Goal: Information Seeking & Learning: Compare options

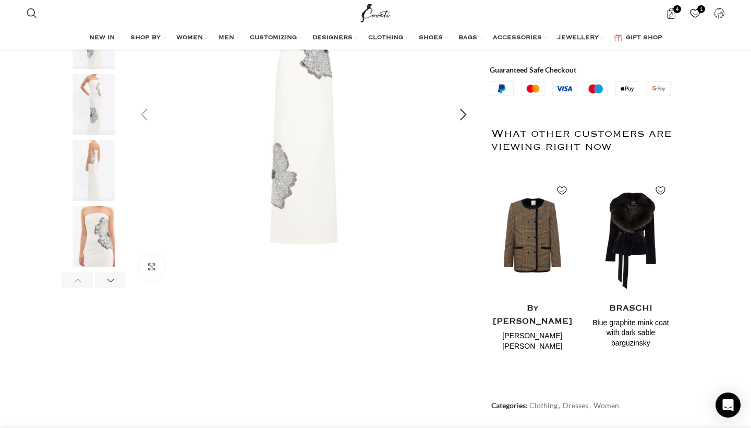
scroll to position [207, 0]
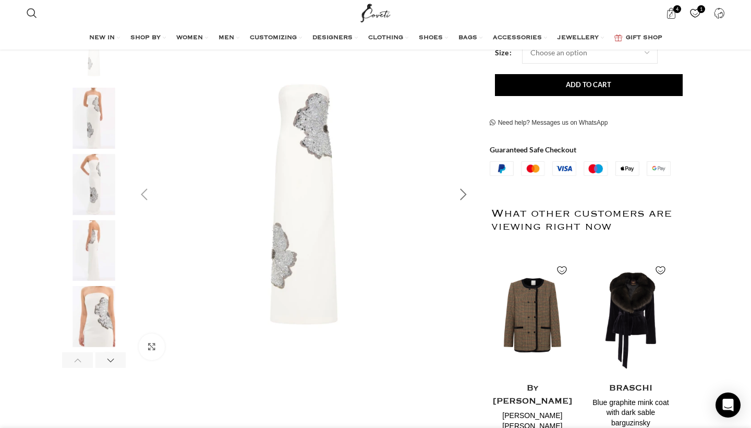
click at [473, 196] on div "Next slide" at bounding box center [464, 195] width 26 height 26
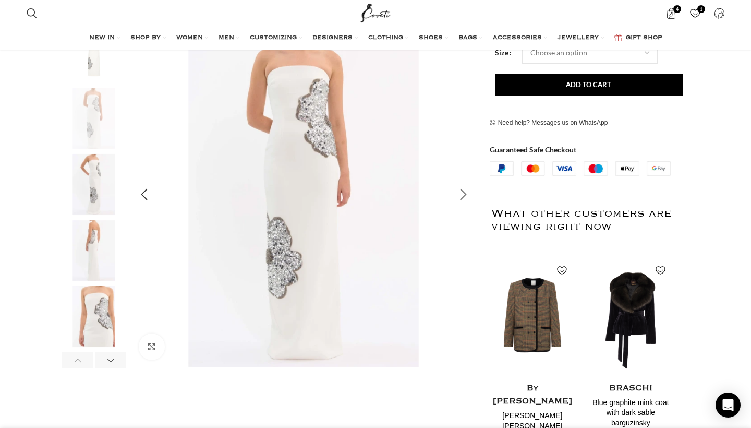
click at [471, 196] on div "Next slide" at bounding box center [464, 195] width 26 height 26
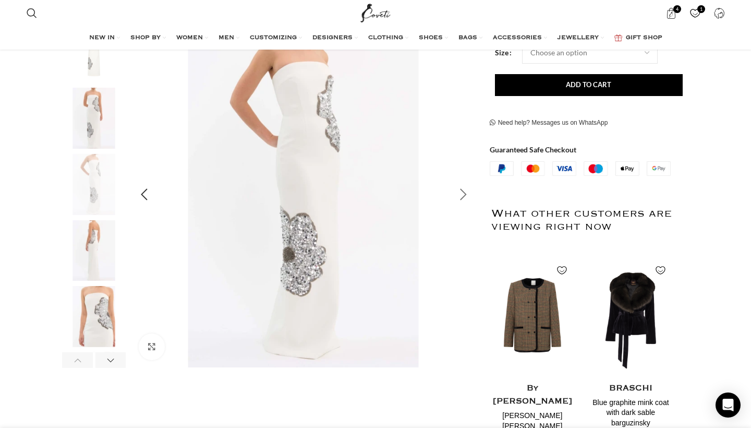
click at [471, 196] on div "Next slide" at bounding box center [464, 195] width 26 height 26
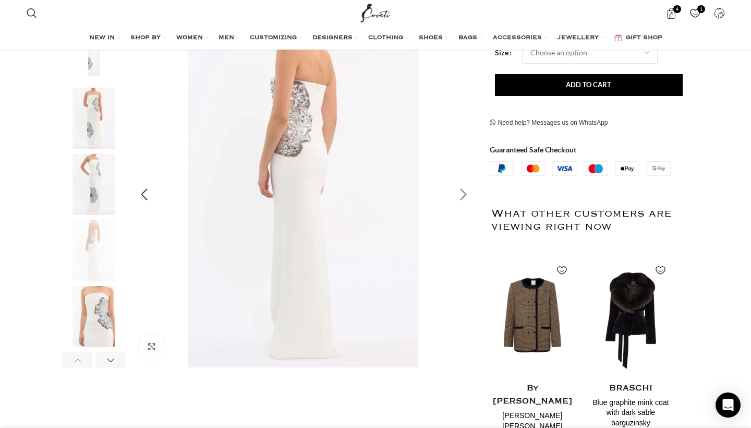
click at [471, 195] on div "Next slide" at bounding box center [464, 195] width 26 height 26
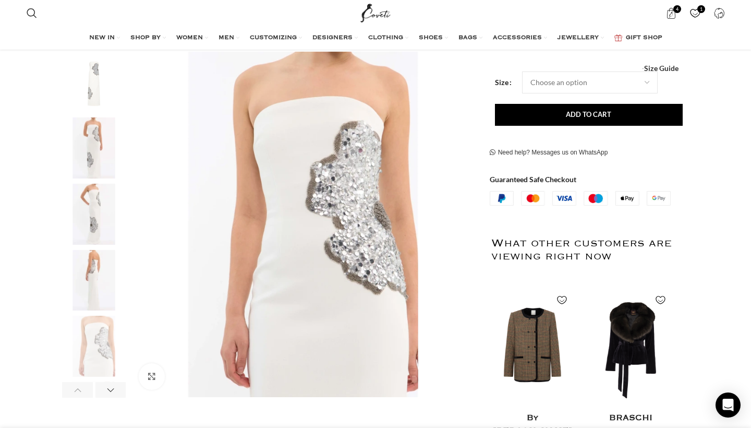
scroll to position [174, 0]
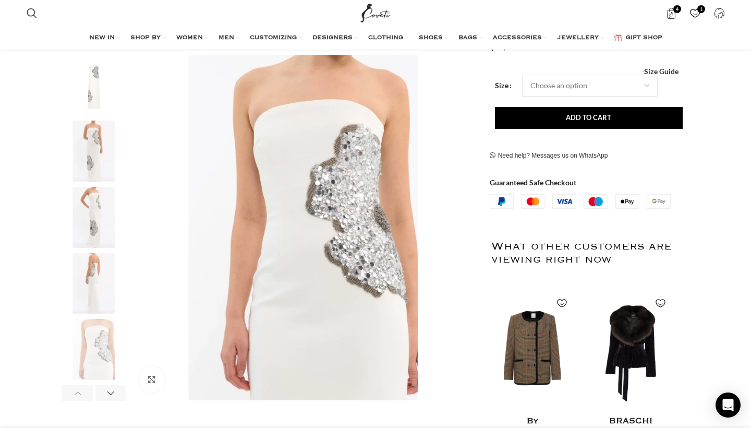
click at [360, 2] on img "Site logo" at bounding box center [375, 13] width 35 height 26
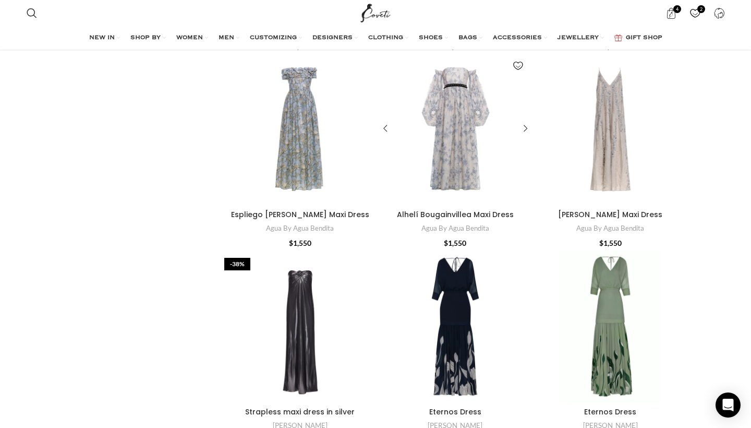
scroll to position [8173, 0]
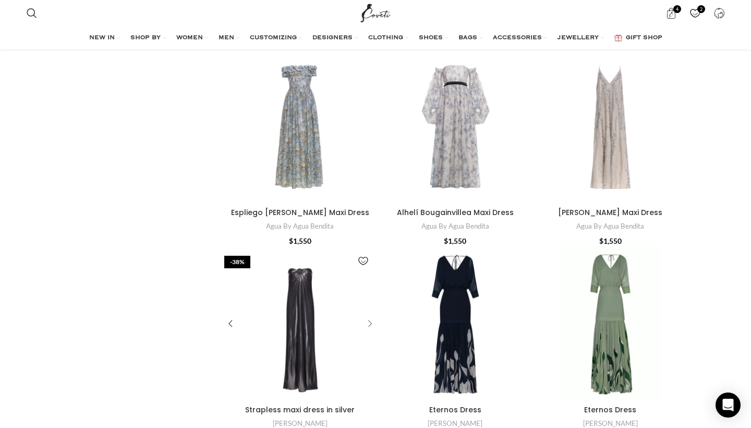
click at [370, 316] on div "Strapless maxi dress in silver" at bounding box center [369, 324] width 16 height 16
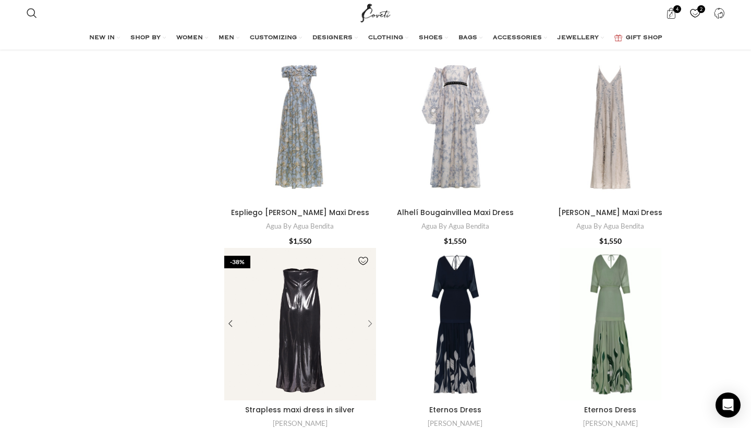
click at [370, 268] on div "Strapless maxi dress in silver" at bounding box center [357, 324] width 38 height 152
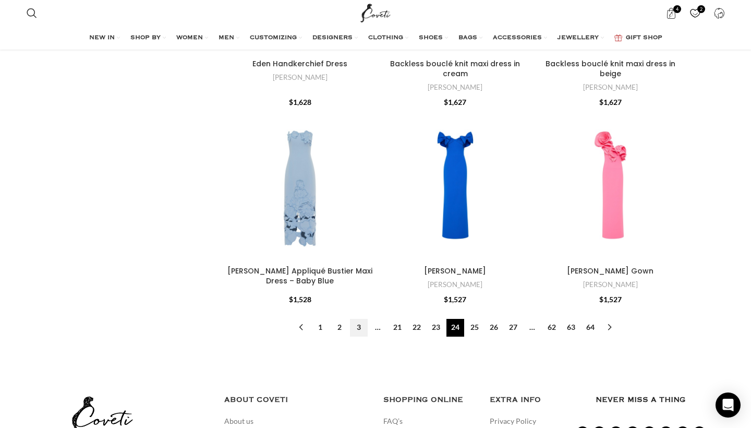
scroll to position [10746, 0]
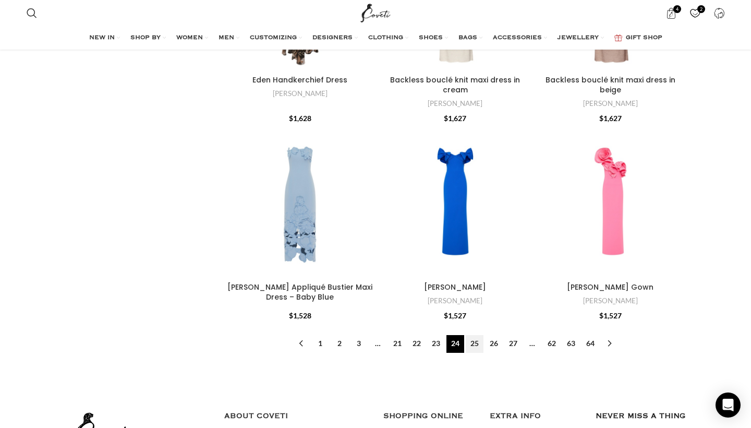
click at [477, 335] on link "25" at bounding box center [475, 344] width 18 height 18
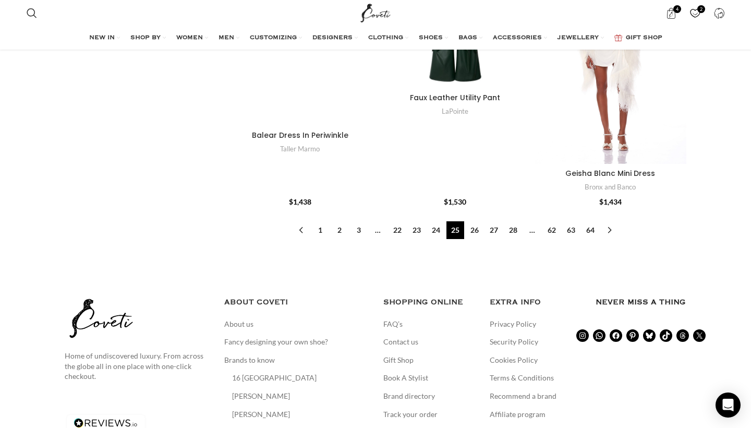
scroll to position [10828, 0]
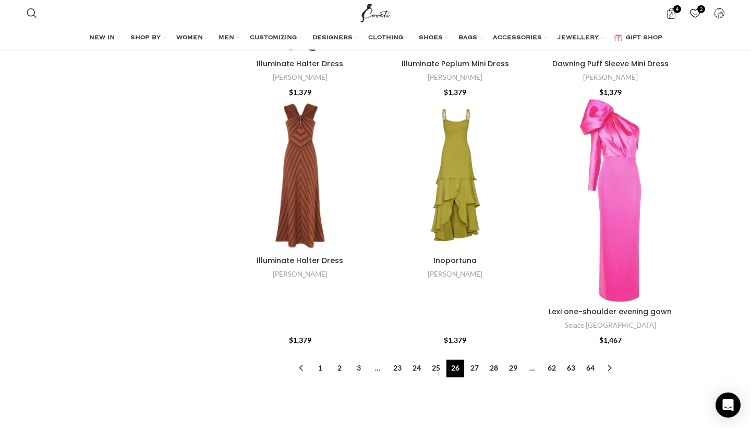
scroll to position [11068, 0]
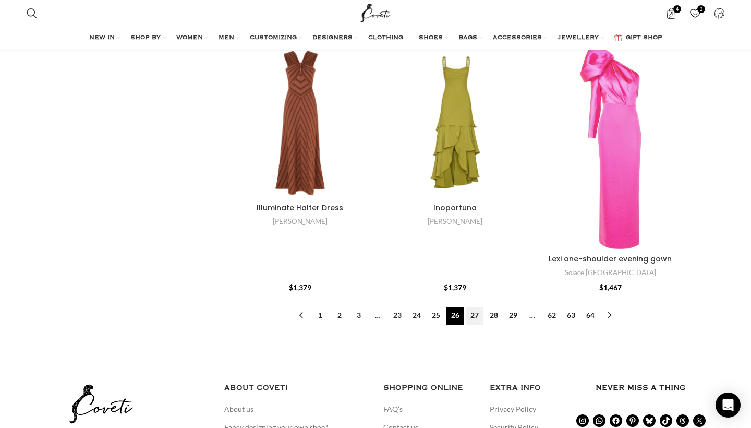
click at [477, 307] on link "27" at bounding box center [475, 316] width 18 height 18
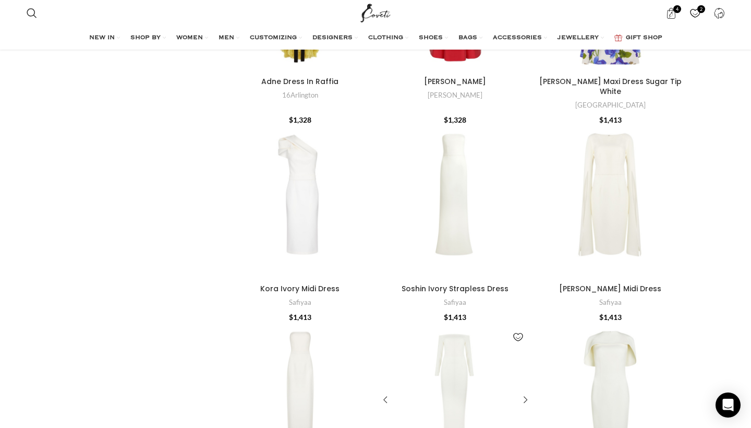
scroll to position [7905, 0]
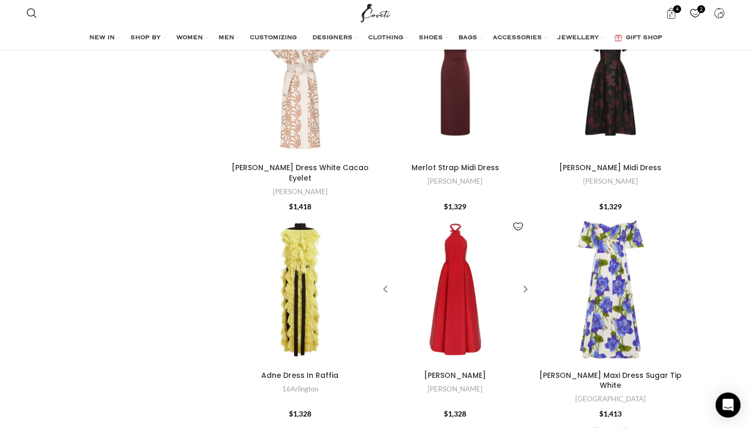
click at [461, 213] on div "Dress Jones" at bounding box center [455, 289] width 51 height 152
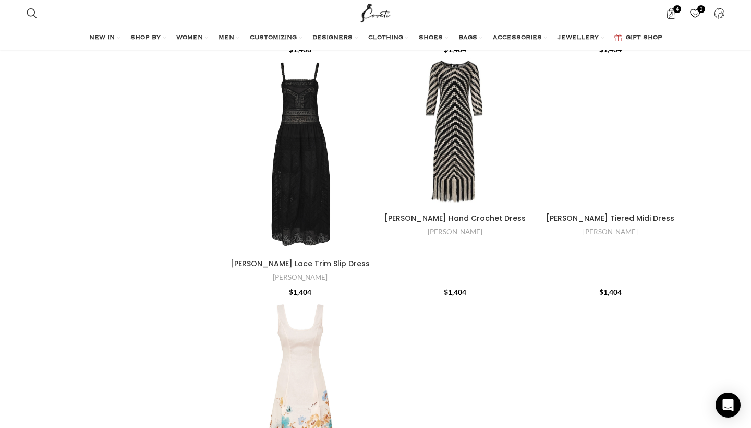
scroll to position [10964, 0]
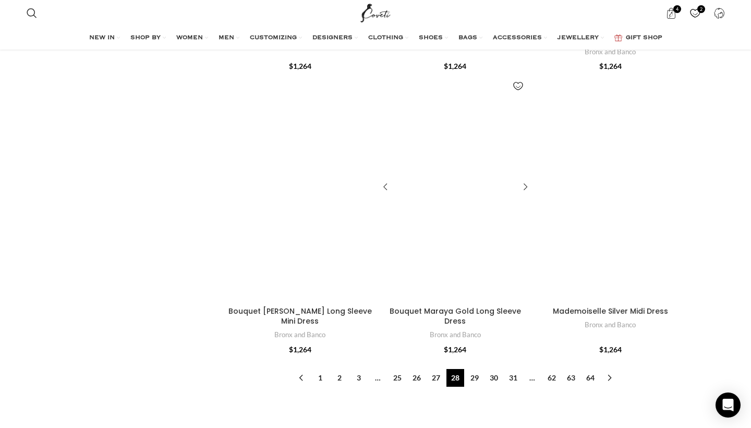
scroll to position [10707, 0]
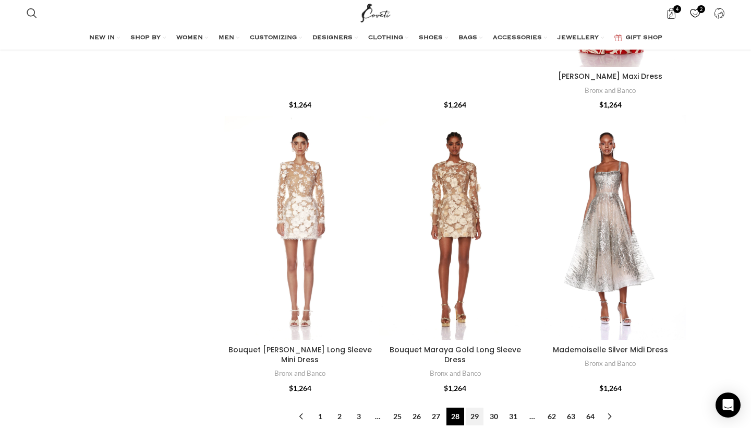
click at [477, 407] on link "29" at bounding box center [475, 416] width 18 height 18
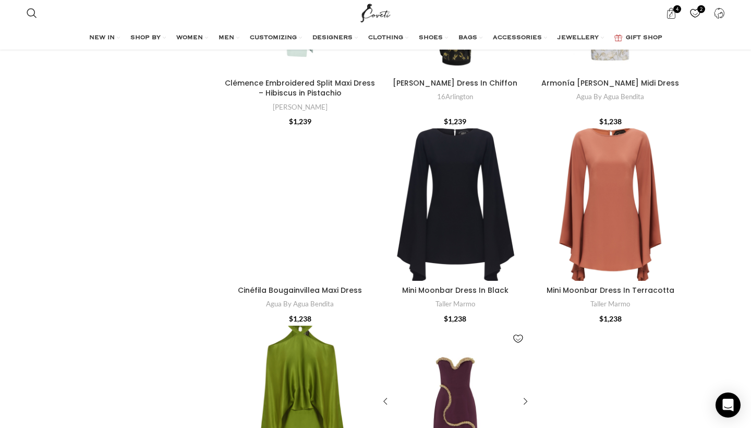
scroll to position [7837, 0]
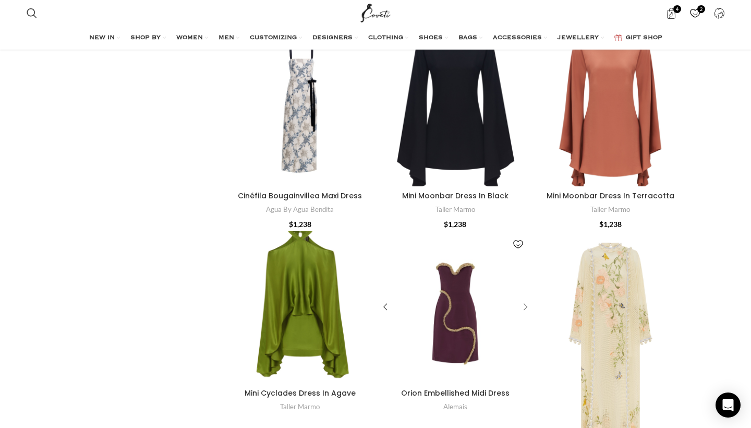
click at [525, 299] on div "Orion Embellished Midi Dress" at bounding box center [524, 307] width 16 height 16
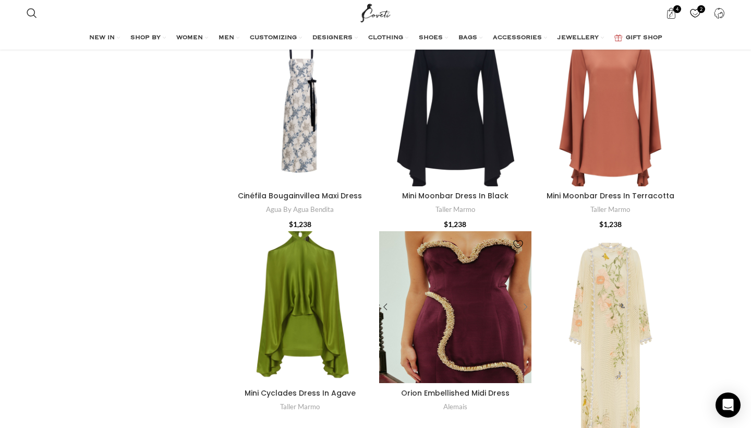
click at [525, 231] on div "Orion Embellished Midi Dress" at bounding box center [516, 307] width 30 height 152
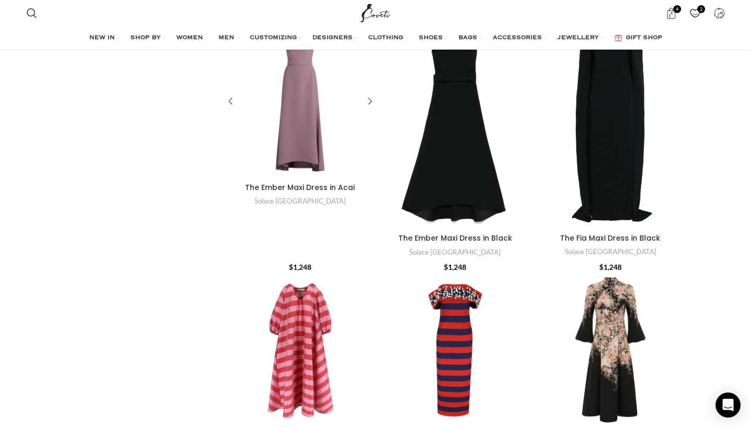
scroll to position [4130, 0]
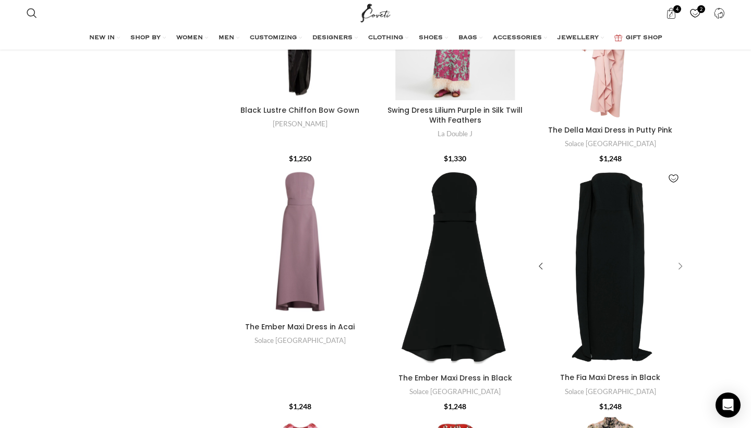
click at [681, 259] on div "The Fia Maxi Dress in Black" at bounding box center [679, 267] width 16 height 16
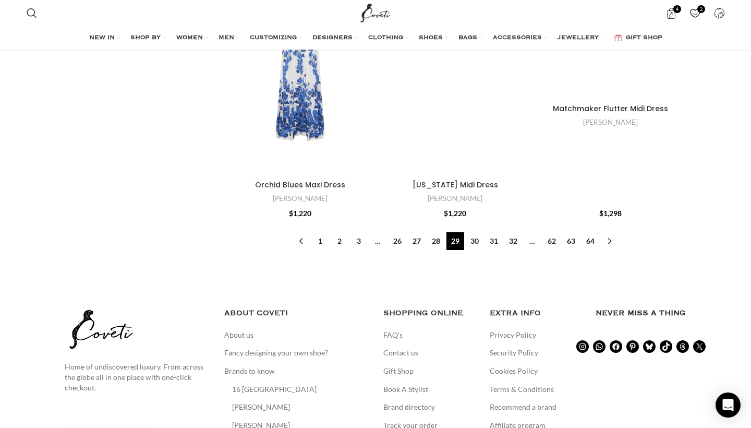
scroll to position [10979, 0]
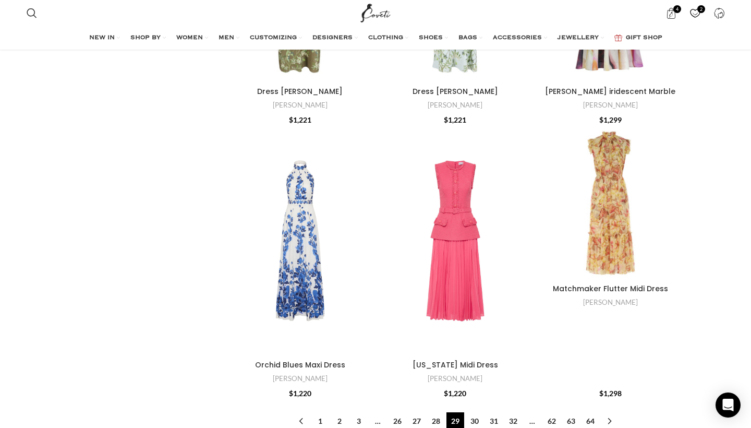
click at [484, 412] on ul "← 1 2 3 … 26 27 28 29 30 31 32 … 62 63 64 →" at bounding box center [455, 421] width 327 height 18
click at [483, 412] on link "30" at bounding box center [475, 421] width 18 height 18
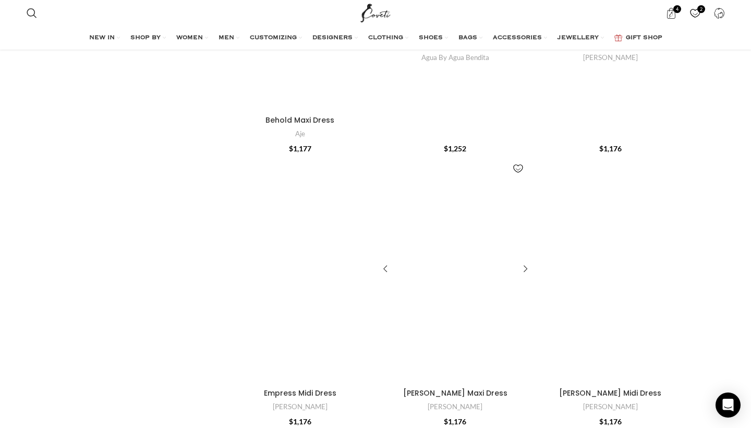
scroll to position [10914, 0]
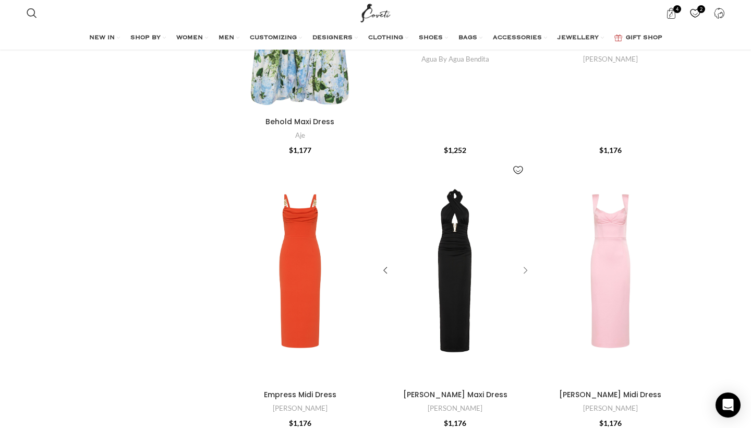
click at [526, 263] on div "Mischa Halter Maxi Dress" at bounding box center [524, 271] width 16 height 16
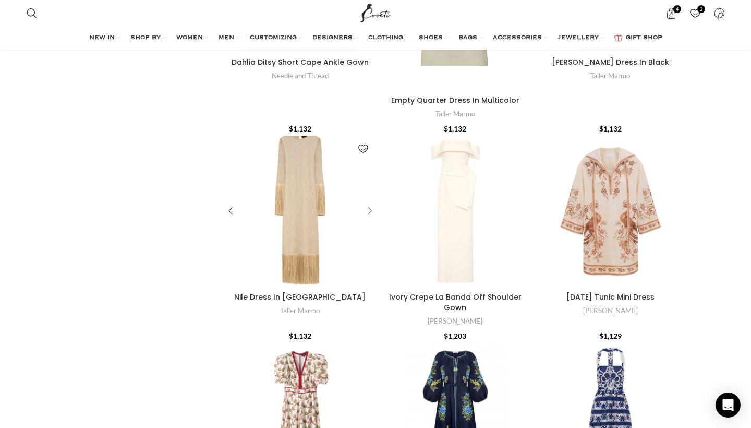
click at [373, 203] on div "Nile Dress In Ecru" at bounding box center [369, 211] width 16 height 16
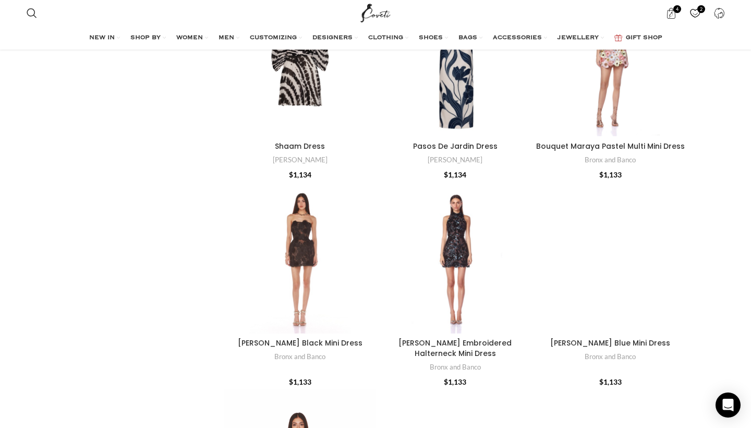
scroll to position [9270, 0]
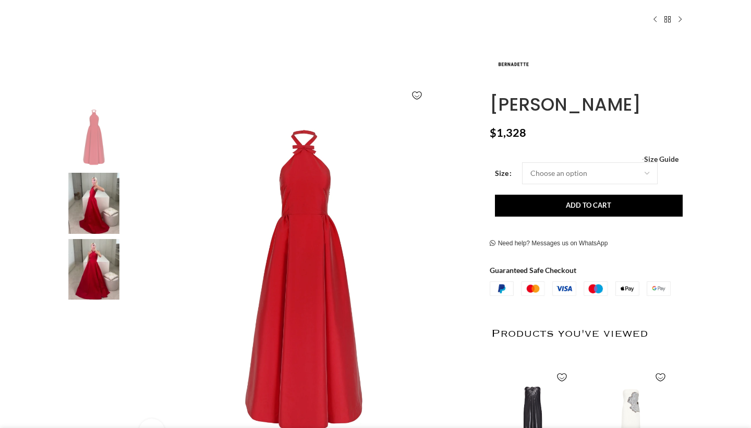
scroll to position [121, 0]
click at [96, 164] on img at bounding box center [94, 137] width 64 height 61
click at [105, 223] on img at bounding box center [94, 203] width 64 height 61
click at [95, 272] on img at bounding box center [94, 269] width 64 height 61
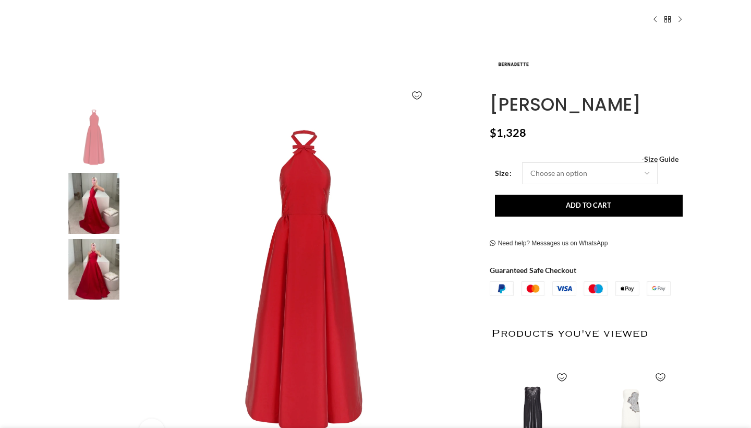
click at [93, 210] on img at bounding box center [94, 203] width 64 height 61
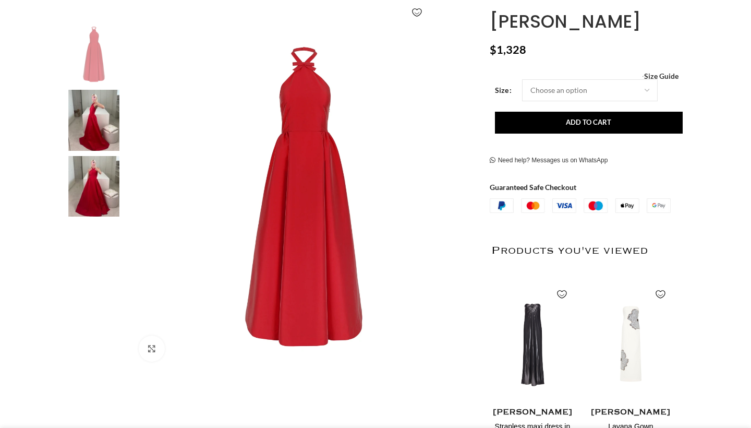
scroll to position [206, 0]
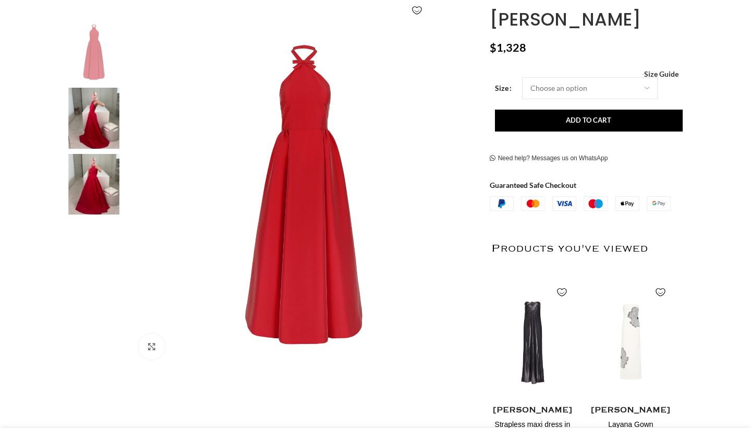
click at [104, 189] on img at bounding box center [94, 184] width 64 height 61
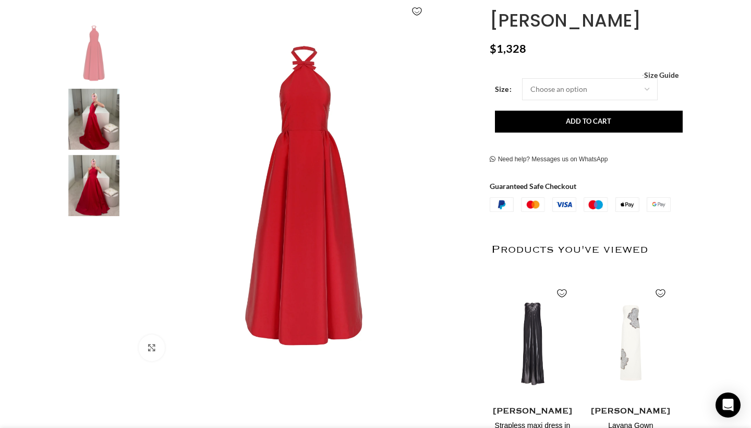
click at [83, 111] on img "2 / 3" at bounding box center [94, 119] width 64 height 61
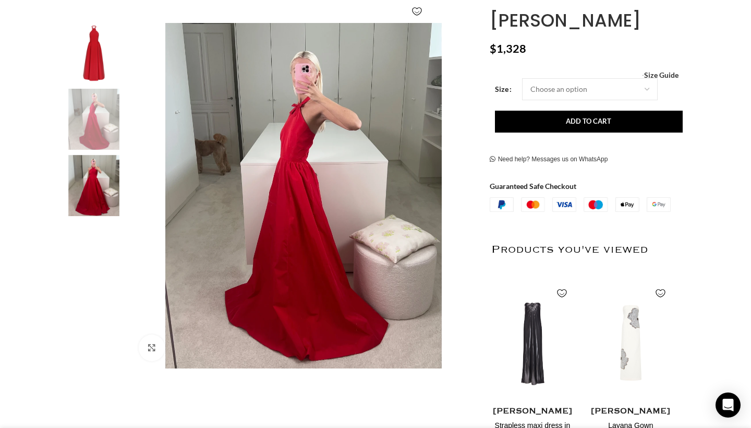
scroll to position [0, 110]
click at [89, 61] on img "1 / 3" at bounding box center [94, 53] width 64 height 61
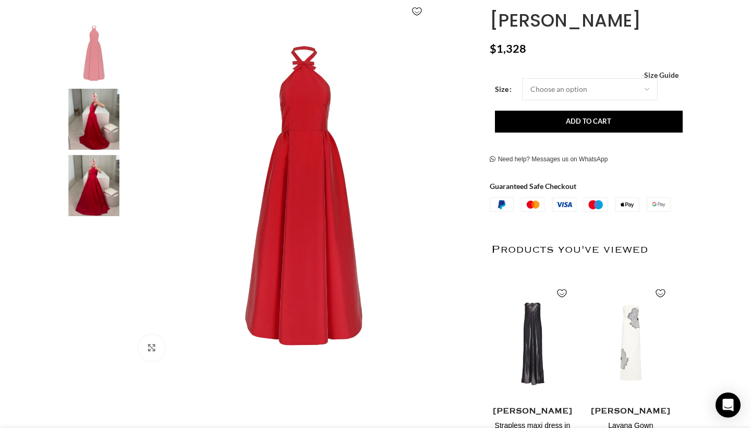
scroll to position [0, 1537]
click at [72, 133] on img "2 / 3" at bounding box center [94, 119] width 64 height 61
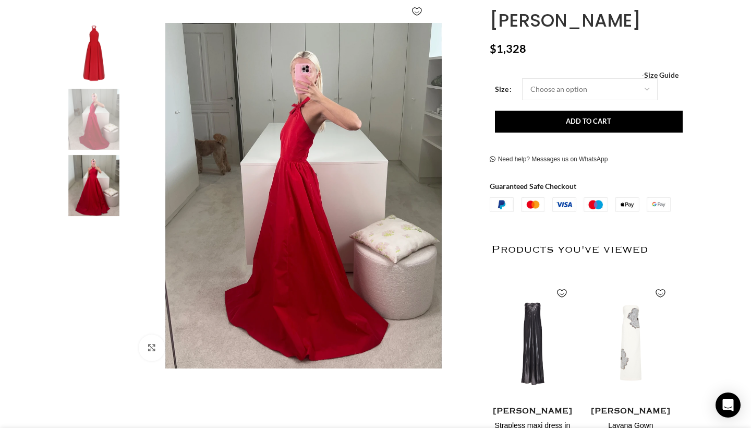
click at [100, 182] on img "3 / 3" at bounding box center [94, 185] width 64 height 61
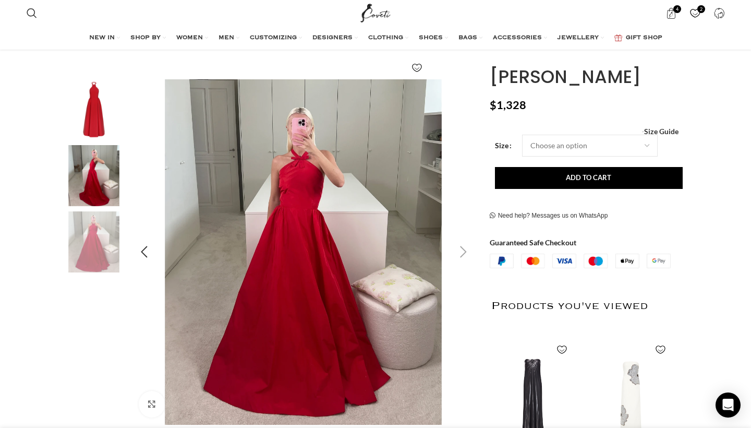
scroll to position [276, 0]
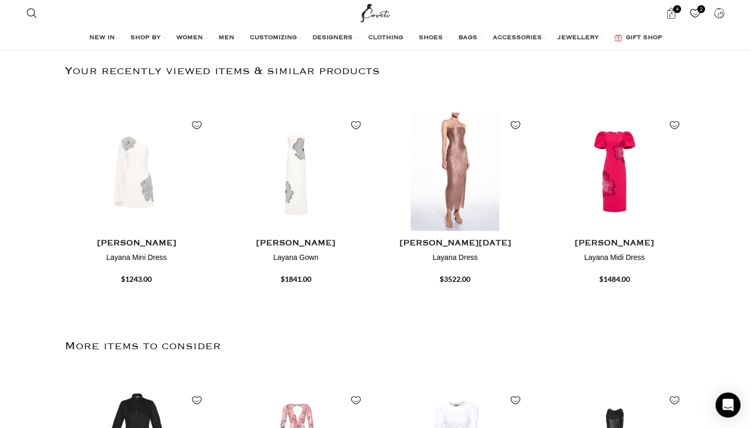
scroll to position [310, 0]
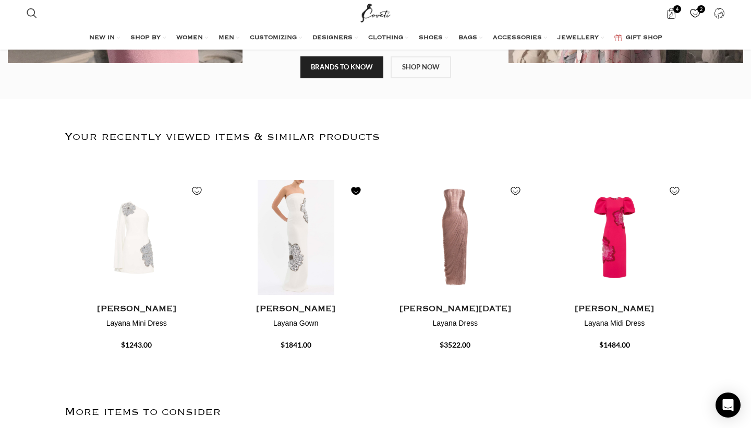
click at [355, 191] on link "Wishlist Wishlist" at bounding box center [356, 186] width 13 height 13
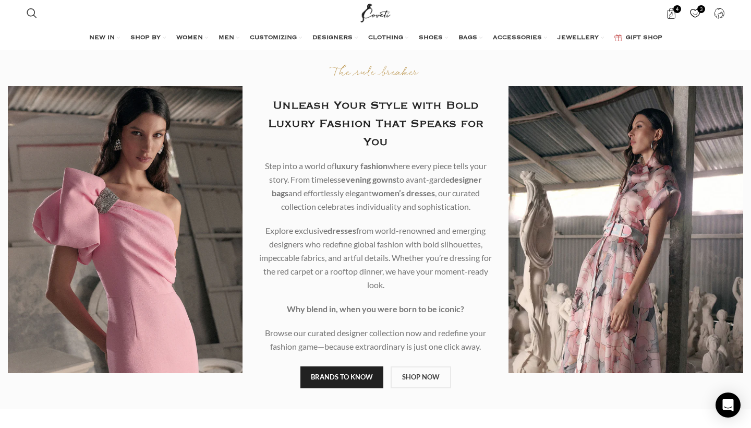
scroll to position [0, 0]
click at [680, 15] on link "4 items $ 11,406" at bounding box center [670, 13] width 21 height 21
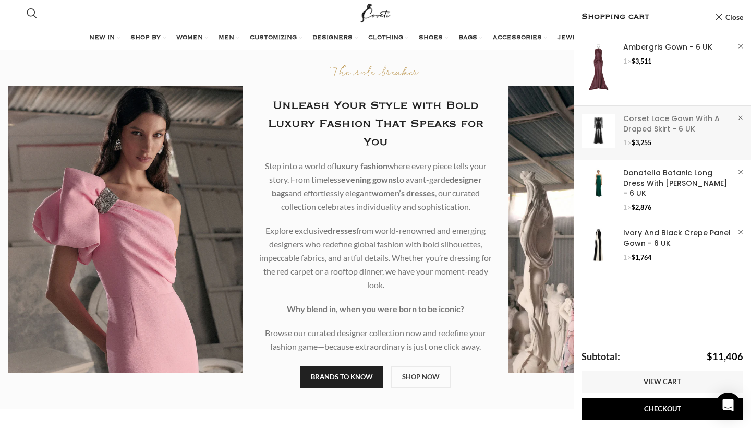
click at [596, 142] on link "Show" at bounding box center [662, 131] width 177 height 50
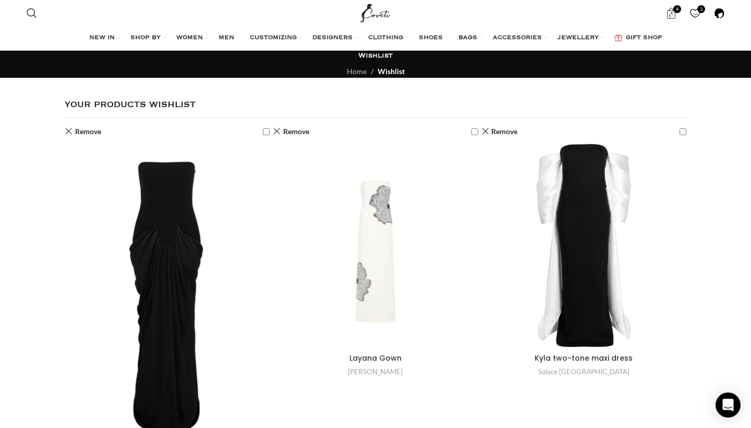
scroll to position [1, 0]
